Goal: Information Seeking & Learning: Learn about a topic

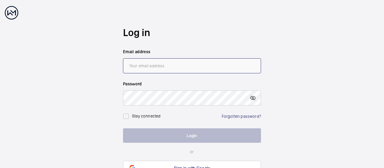
type input "[PERSON_NAME][EMAIL_ADDRESS][PERSON_NAME][DOMAIN_NAME]"
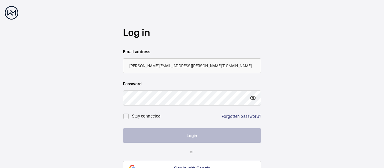
click at [179, 135] on button "Login" at bounding box center [192, 135] width 138 height 14
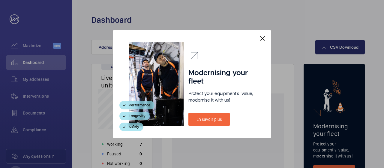
click at [260, 36] on mat-icon at bounding box center [262, 38] width 7 height 7
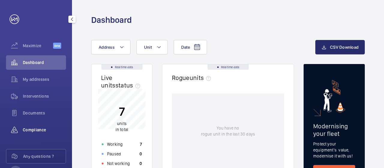
click at [37, 128] on span "Compliance" at bounding box center [44, 130] width 43 height 6
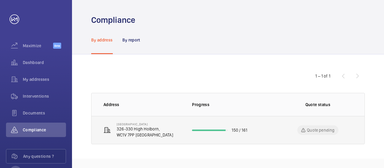
click at [140, 131] on p "326-330 High Holborn," at bounding box center [145, 129] width 56 height 6
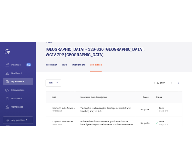
scroll to position [60, 0]
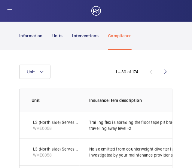
click at [74, 65] on div "Unit" at bounding box center [59, 72] width 81 height 14
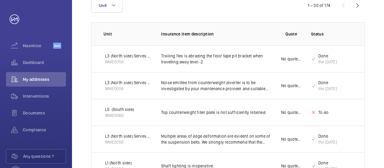
scroll to position [0, 0]
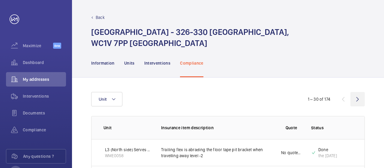
click at [359, 99] on wm-front-icon-button at bounding box center [358, 99] width 14 height 14
click at [342, 99] on wm-front-icon-button at bounding box center [343, 99] width 14 height 14
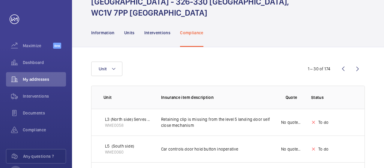
scroll to position [60, 0]
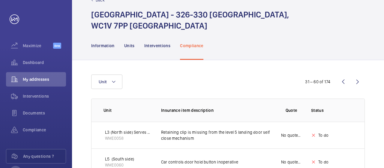
scroll to position [30, 0]
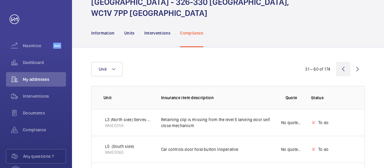
click at [345, 68] on wm-front-icon-button at bounding box center [343, 69] width 14 height 14
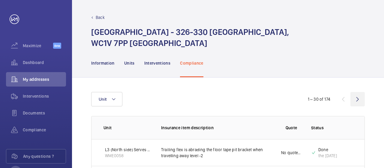
click at [357, 99] on wm-front-icon-button at bounding box center [358, 99] width 14 height 14
click at [355, 99] on wm-front-icon-button at bounding box center [358, 99] width 14 height 14
click at [357, 99] on wm-front-icon-button at bounding box center [358, 99] width 14 height 14
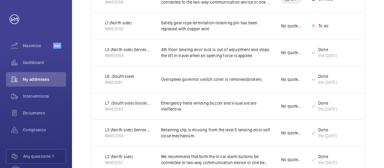
scroll to position [210, 0]
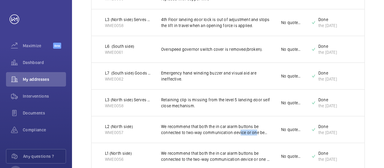
drag, startPoint x: 239, startPoint y: 132, endPoint x: 263, endPoint y: 130, distance: 24.1
click at [262, 130] on p "We recommend that both the in car alarm buttons be connected to two-way communi…" at bounding box center [216, 129] width 110 height 12
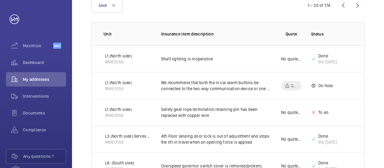
scroll to position [0, 0]
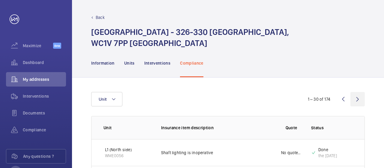
click at [359, 102] on wm-front-icon-button at bounding box center [358, 99] width 14 height 14
click at [356, 101] on wm-front-icon-button at bounding box center [358, 99] width 14 height 14
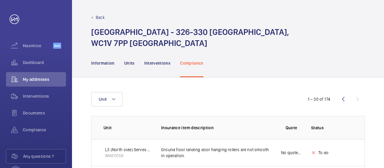
click at [357, 101] on div "1 – 30 of 174" at bounding box center [329, 98] width 72 height 7
